Goal: Task Accomplishment & Management: Complete application form

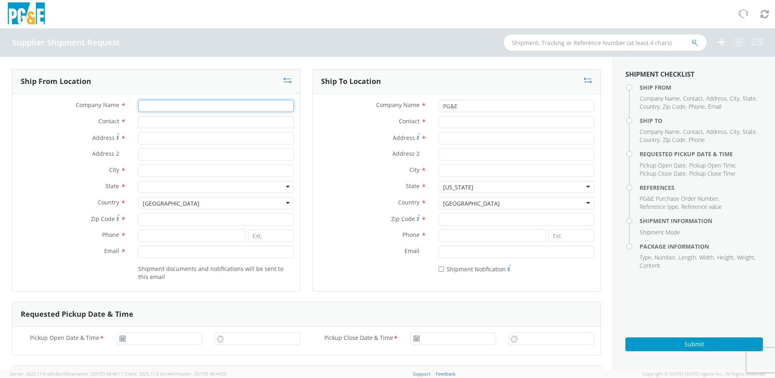
click at [171, 107] on input "Company Name *" at bounding box center [216, 106] width 156 height 12
type input "CDF Corporation"
type input "7743130993"
type input "[EMAIL_ADDRESS][DOMAIN_NAME]"
type input "Veritiv - [PERSON_NAME], [GEOGRAPHIC_DATA]"
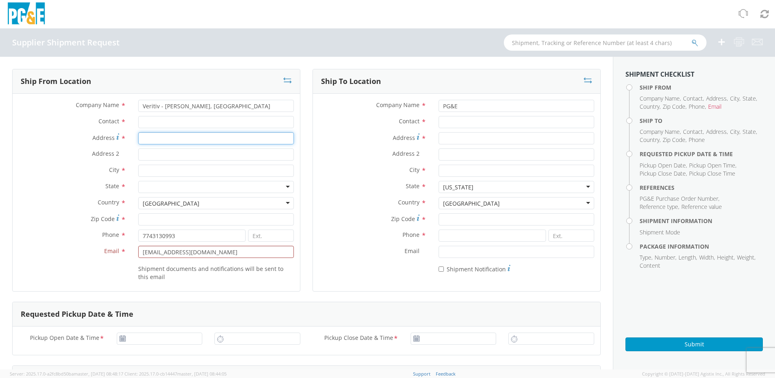
type input "[STREET_ADDRESS]"
type input "[GEOGRAPHIC_DATA]"
type input "02360"
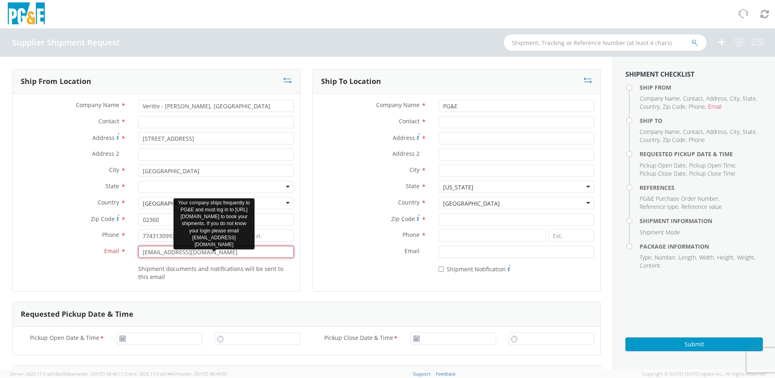
click at [161, 254] on input "[EMAIL_ADDRESS][DOMAIN_NAME]" at bounding box center [216, 252] width 156 height 12
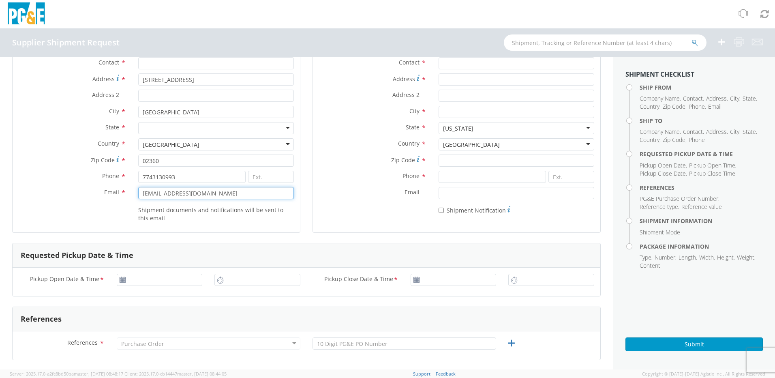
scroll to position [41, 0]
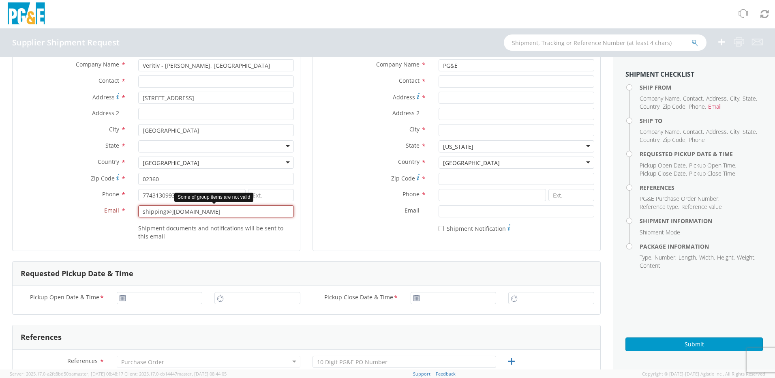
drag, startPoint x: 171, startPoint y: 211, endPoint x: 169, endPoint y: 224, distance: 13.5
click at [170, 214] on input "shipping@][DOMAIN_NAME]" at bounding box center [216, 211] width 156 height 12
type input "[EMAIL_ADDRESS][DOMAIN_NAME]"
click at [283, 145] on div at bounding box center [216, 146] width 156 height 12
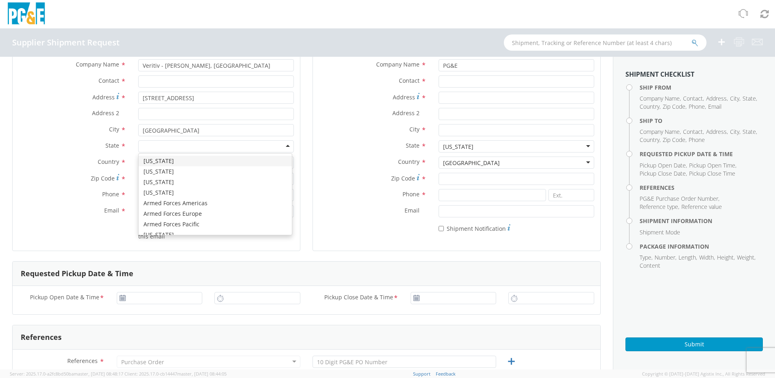
type input "m"
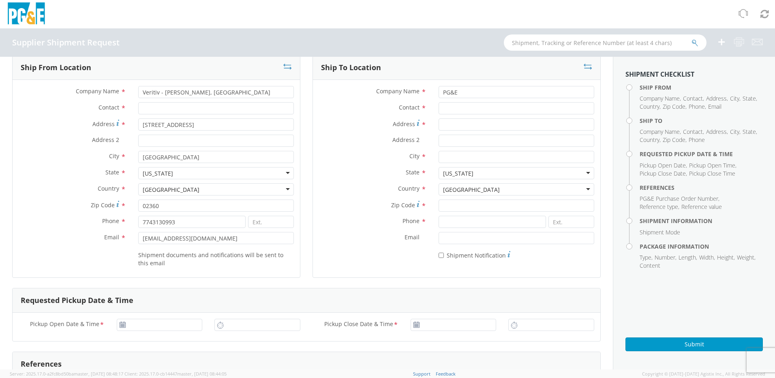
scroll to position [0, 0]
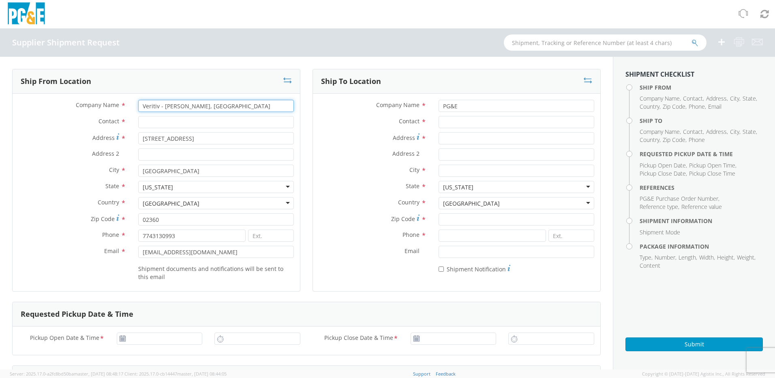
drag, startPoint x: 212, startPoint y: 105, endPoint x: 129, endPoint y: 105, distance: 82.7
click at [129, 105] on div "Company Name * Veritiv - [PERSON_NAME], [GEOGRAPHIC_DATA]" at bounding box center [156, 106] width 287 height 12
click at [199, 108] on input "CDF Corporation" at bounding box center [216, 106] width 156 height 12
type input "CDF Corporation"
click at [370, 212] on div "Country * [GEOGRAPHIC_DATA] [GEOGRAPHIC_DATA] [GEOGRAPHIC_DATA] [GEOGRAPHIC_DAT…" at bounding box center [456, 205] width 287 height 16
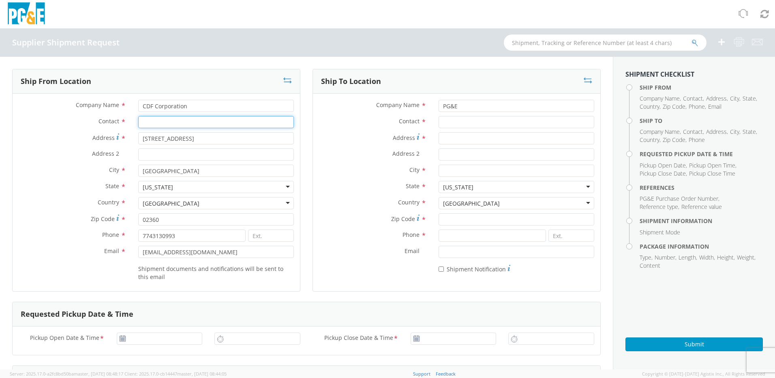
click at [164, 123] on input "Contact *" at bounding box center [216, 122] width 156 height 12
type input "[PERSON_NAME]"
click at [448, 121] on input "Contact *" at bounding box center [517, 122] width 156 height 12
type input "Jeta Corporation"
click at [442, 139] on input "Address *" at bounding box center [517, 138] width 156 height 12
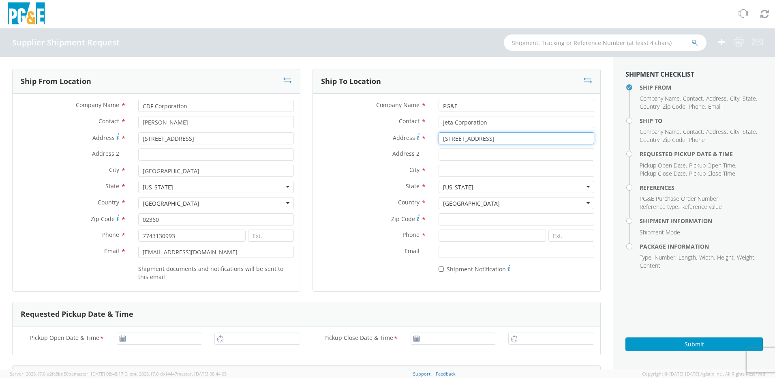
type input "[STREET_ADDRESS]"
click at [442, 174] on input "City *" at bounding box center [517, 171] width 156 height 12
type input "Nipomo"
click at [461, 217] on input "Zip Code *" at bounding box center [517, 219] width 156 height 12
type input "93444"
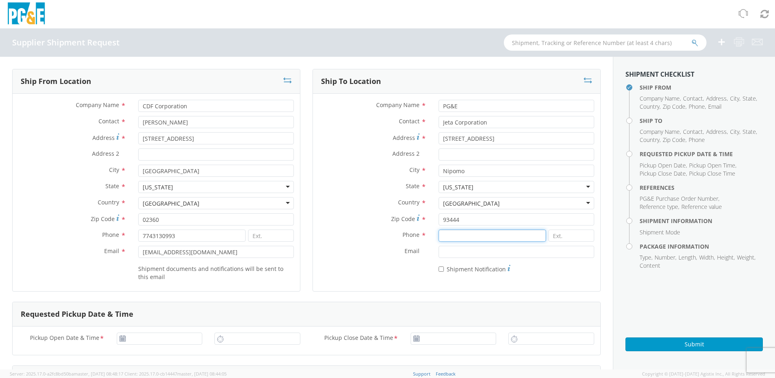
click at [464, 234] on input at bounding box center [492, 235] width 107 height 12
click at [443, 234] on input at bounding box center [492, 235] width 107 height 12
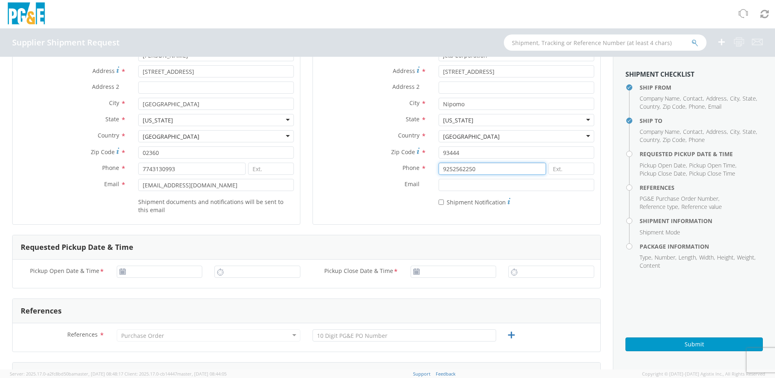
scroll to position [81, 0]
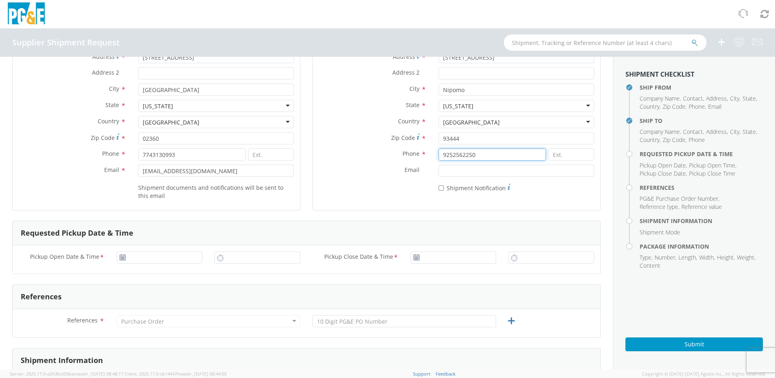
type input "9252562250"
click at [120, 256] on use at bounding box center [123, 257] width 6 height 6
click at [122, 258] on use at bounding box center [123, 257] width 6 height 6
click at [137, 259] on input "Pickup Open Date & Time *" at bounding box center [160, 257] width 86 height 12
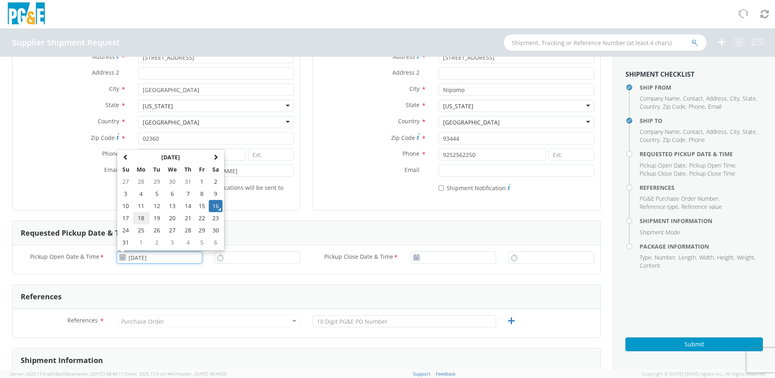
click at [141, 219] on td "18" at bounding box center [141, 218] width 17 height 12
type input "[DATE]"
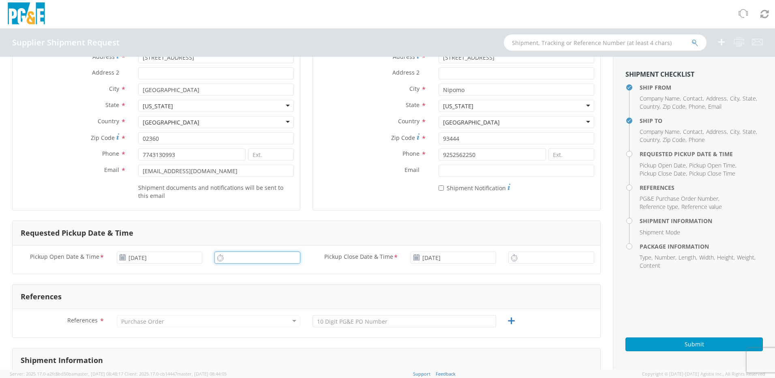
type input "8:00 AM"
click at [242, 258] on input "8:00 AM" at bounding box center [257, 257] width 86 height 12
click at [519, 257] on input "8:00 AM" at bounding box center [551, 257] width 86 height 12
click at [538, 258] on input "4:00 AM" at bounding box center [551, 257] width 86 height 12
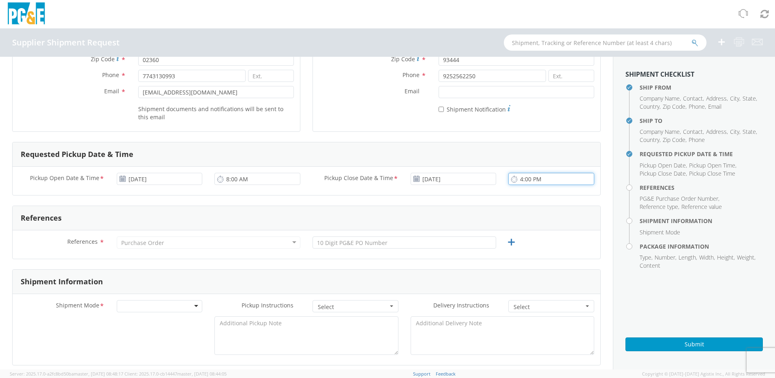
scroll to position [162, 0]
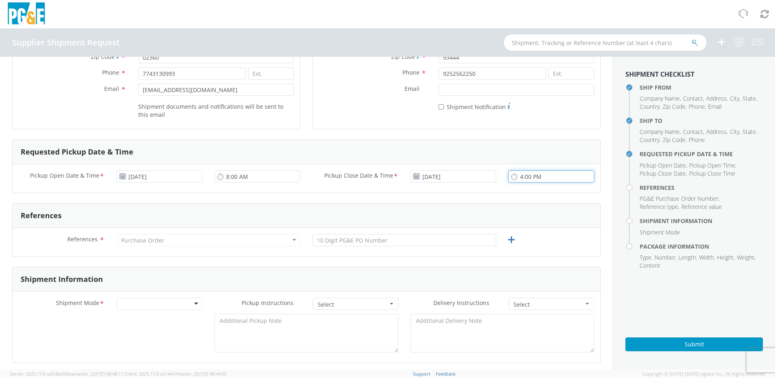
type input "4:00 PM"
click at [157, 238] on div "Purchase Order" at bounding box center [142, 240] width 43 height 8
click at [159, 241] on div "Purchase Order" at bounding box center [142, 240] width 43 height 8
click at [289, 240] on div "Purchase Order" at bounding box center [209, 240] width 184 height 12
click at [292, 238] on div "Purchase Order" at bounding box center [209, 240] width 184 height 12
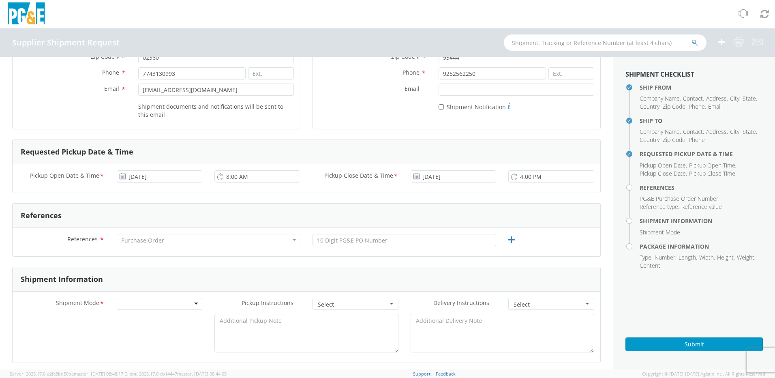
drag, startPoint x: 220, startPoint y: 237, endPoint x: 210, endPoint y: 240, distance: 11.0
click at [217, 237] on div "Purchase Order" at bounding box center [209, 240] width 184 height 12
click at [204, 242] on div "Purchase Order" at bounding box center [209, 240] width 184 height 12
drag, startPoint x: 437, startPoint y: 240, endPoint x: 431, endPoint y: 241, distance: 6.9
click at [435, 241] on input "text" at bounding box center [405, 240] width 184 height 12
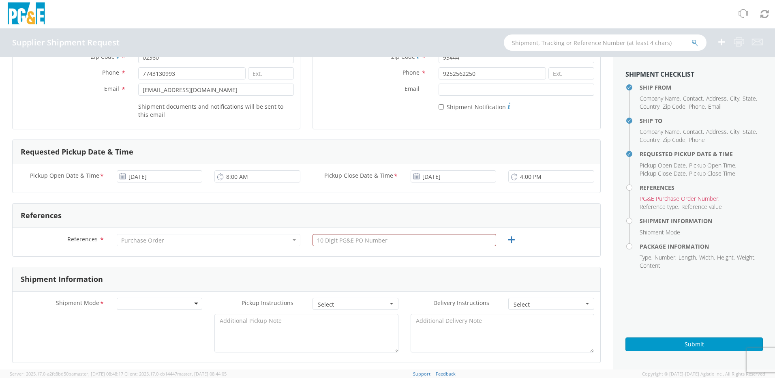
click at [221, 242] on div "Purchase Order" at bounding box center [209, 240] width 184 height 12
click at [347, 240] on input "text" at bounding box center [405, 240] width 184 height 12
type input "3501414962"
click at [194, 304] on div at bounding box center [160, 304] width 86 height 12
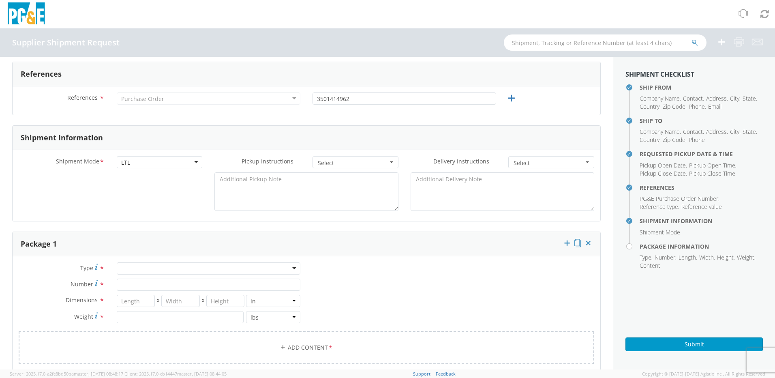
scroll to position [324, 0]
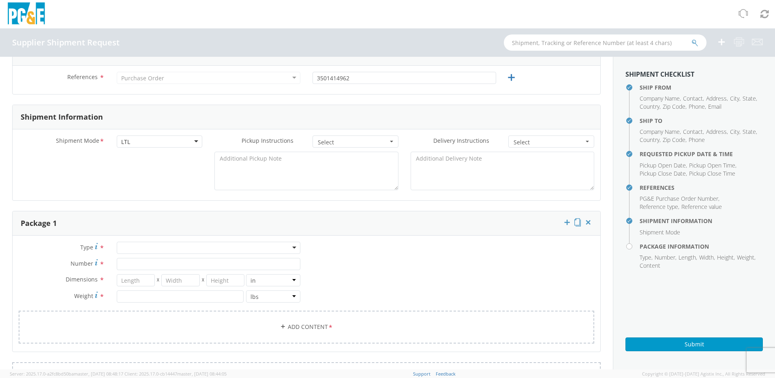
click at [290, 247] on div at bounding box center [209, 248] width 184 height 12
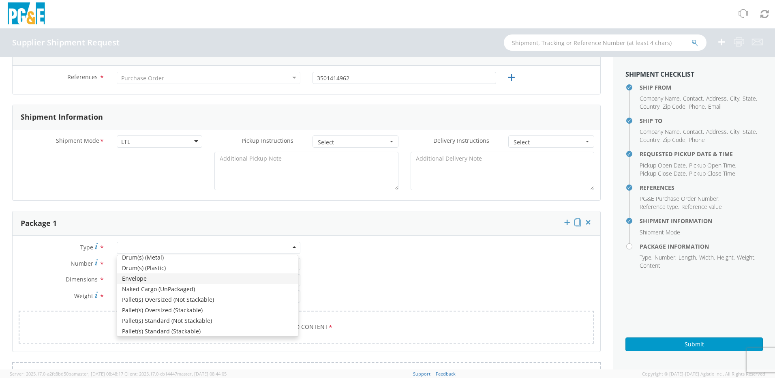
scroll to position [81, 0]
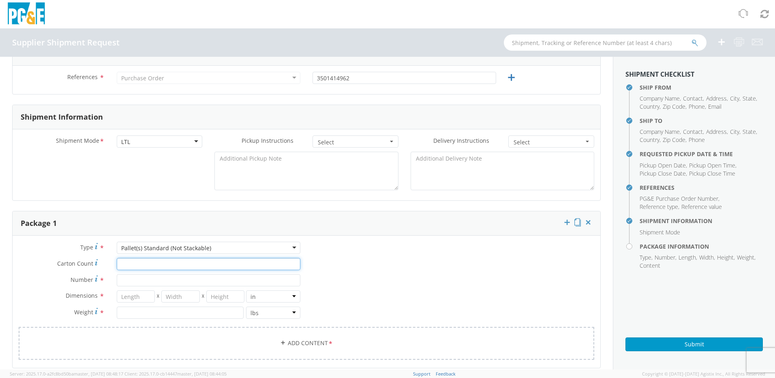
click at [147, 263] on input "Carton Count *" at bounding box center [209, 264] width 184 height 12
click at [137, 280] on input "Number *" at bounding box center [209, 280] width 184 height 12
type input "1"
click at [130, 296] on input "number" at bounding box center [136, 296] width 39 height 12
type input "48"
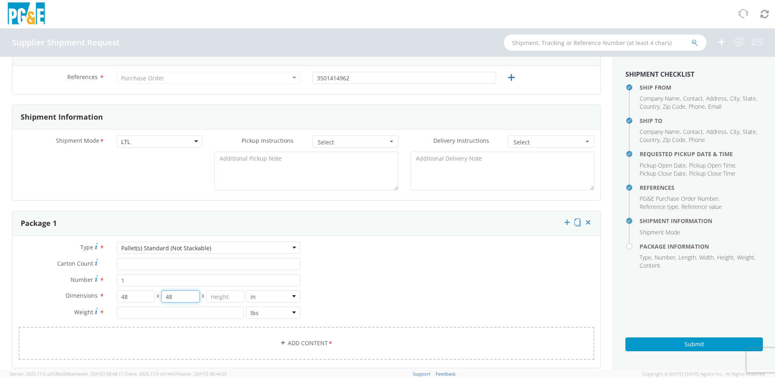
type input "48"
type input "71"
click at [133, 312] on input "number" at bounding box center [180, 313] width 127 height 12
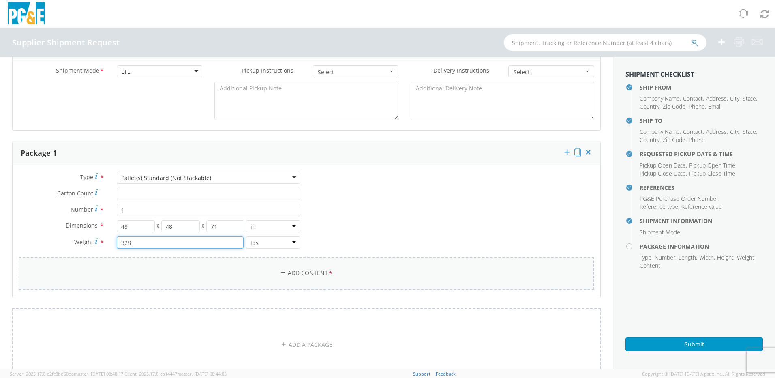
scroll to position [405, 0]
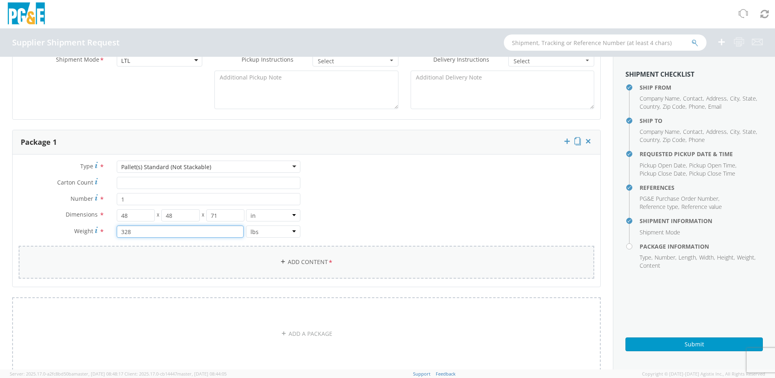
type input "328"
click at [280, 260] on icon at bounding box center [283, 262] width 6 height 6
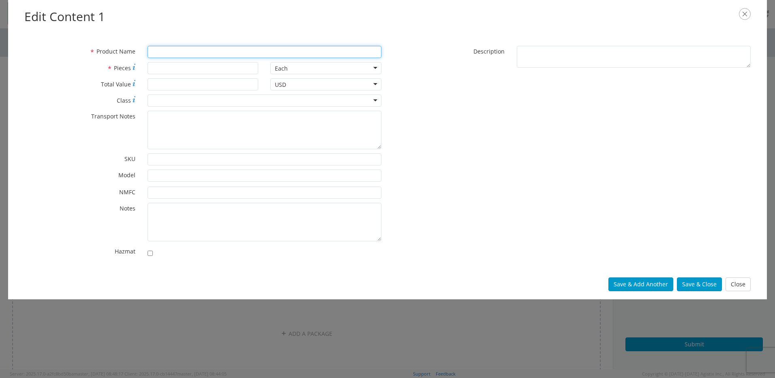
click at [210, 51] on input "* Product Name" at bounding box center [265, 52] width 234 height 12
type input "Plastic liner"
type input "10"
click at [378, 69] on div "Each" at bounding box center [325, 68] width 111 height 12
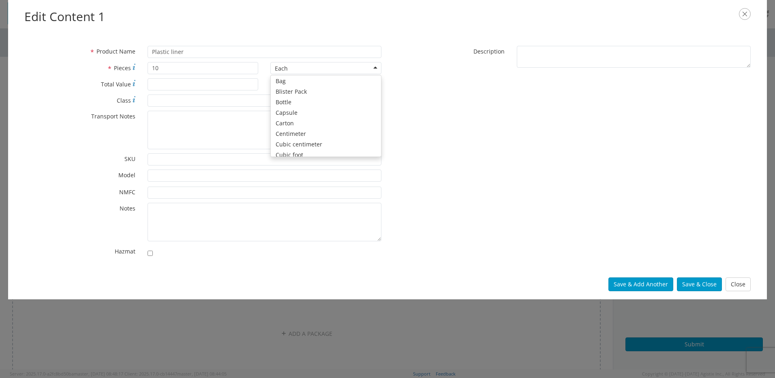
scroll to position [0, 0]
click at [695, 282] on button "Save & Close" at bounding box center [699, 284] width 45 height 14
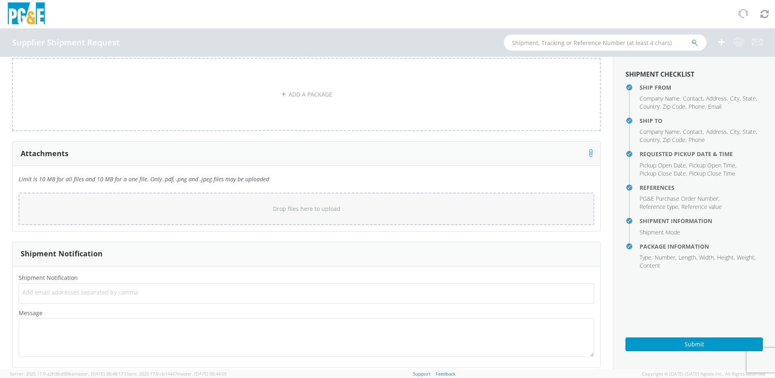
scroll to position [701, 0]
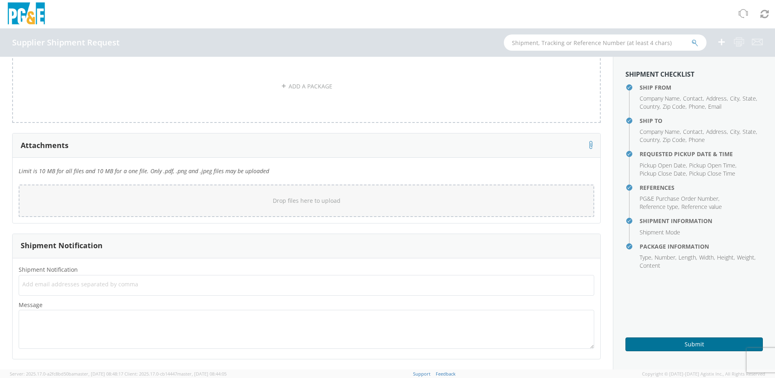
click at [692, 343] on button "Submit" at bounding box center [694, 344] width 137 height 14
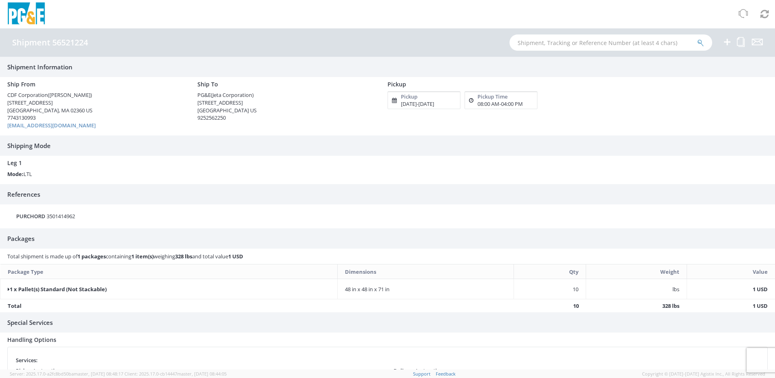
click at [32, 142] on h3 "Shipping Mode" at bounding box center [387, 145] width 775 height 20
drag, startPoint x: 267, startPoint y: 110, endPoint x: 276, endPoint y: 110, distance: 8.9
click at [269, 110] on div "[GEOGRAPHIC_DATA] US" at bounding box center [286, 111] width 178 height 8
click at [412, 97] on h5 "Pickup" at bounding box center [409, 97] width 17 height 6
click at [578, 44] on input "text" at bounding box center [611, 42] width 203 height 16
